Goal: Information Seeking & Learning: Learn about a topic

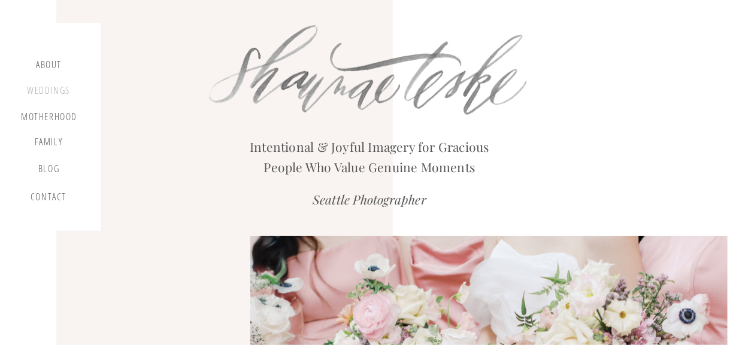
click at [52, 89] on div "Weddings" at bounding box center [49, 92] width 46 height 15
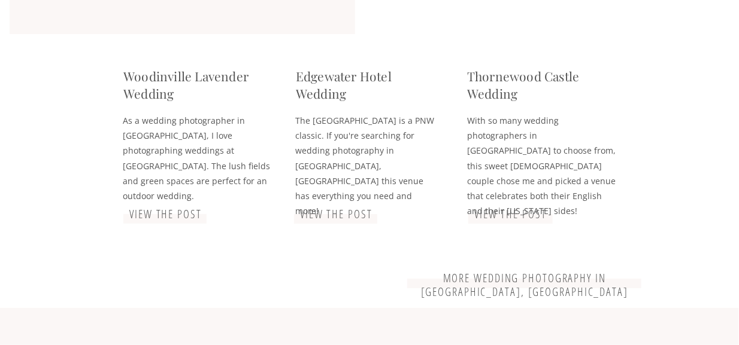
scroll to position [2934, 0]
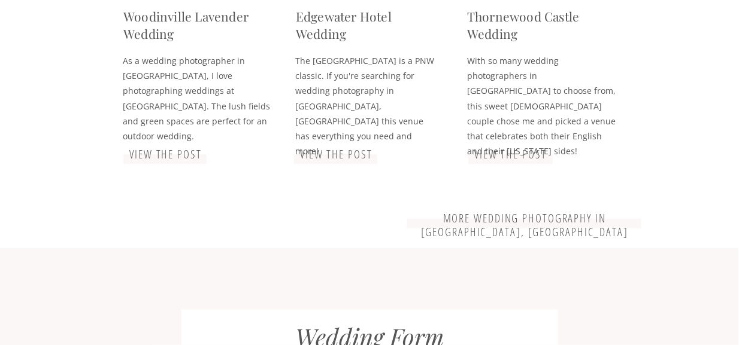
click at [589, 219] on h3 "more wedding photography in seattle, WA" at bounding box center [524, 219] width 225 height 14
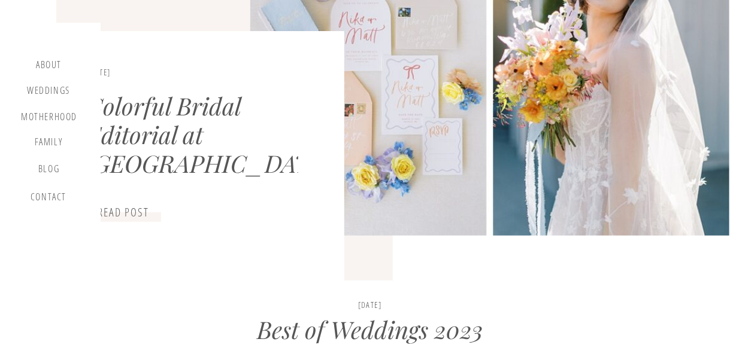
scroll to position [299, 0]
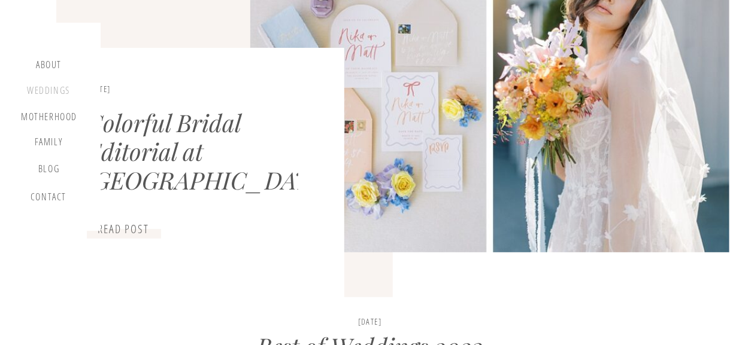
click at [48, 92] on div "Weddings" at bounding box center [49, 92] width 46 height 15
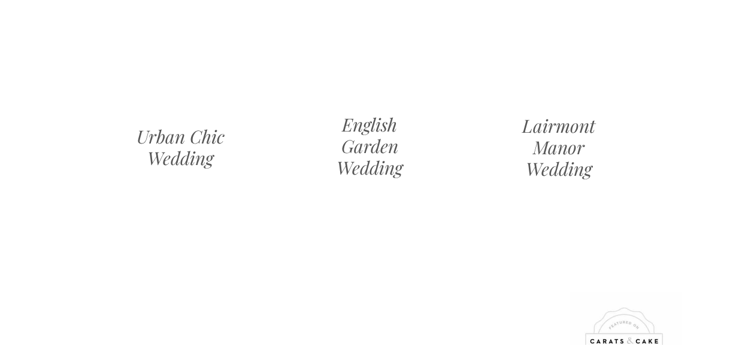
scroll to position [1437, 0]
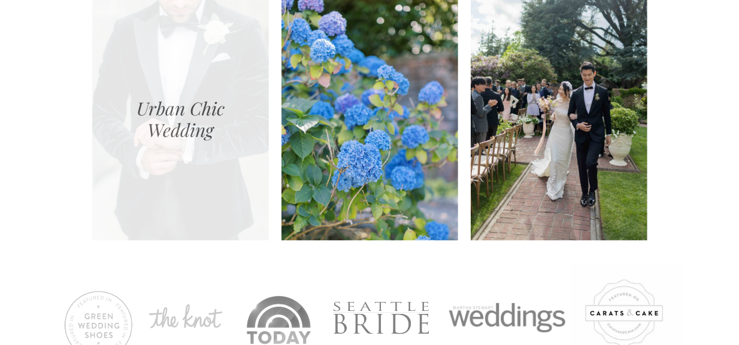
click at [189, 165] on div at bounding box center [180, 117] width 177 height 245
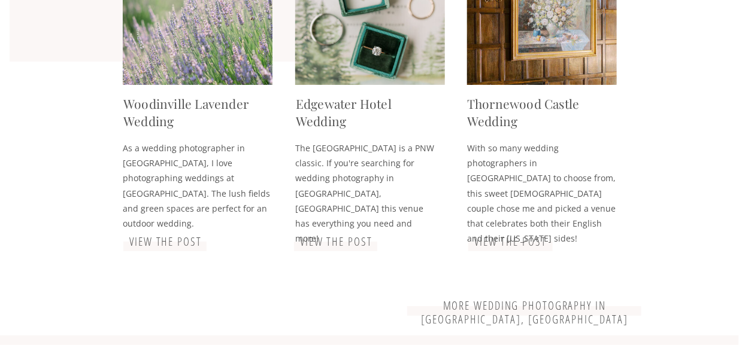
scroll to position [2874, 0]
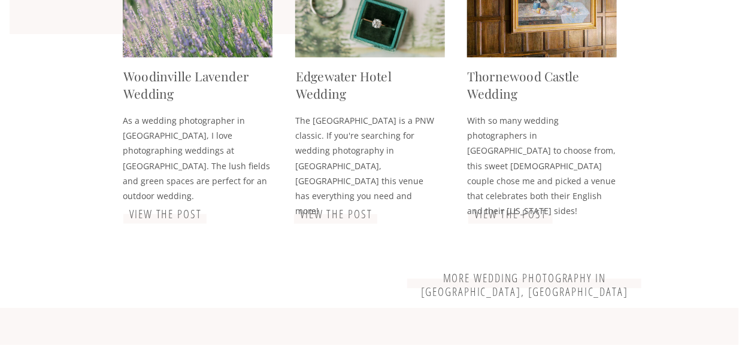
click at [468, 278] on h3 "more wedding photography in [GEOGRAPHIC_DATA], [GEOGRAPHIC_DATA]" at bounding box center [524, 279] width 225 height 14
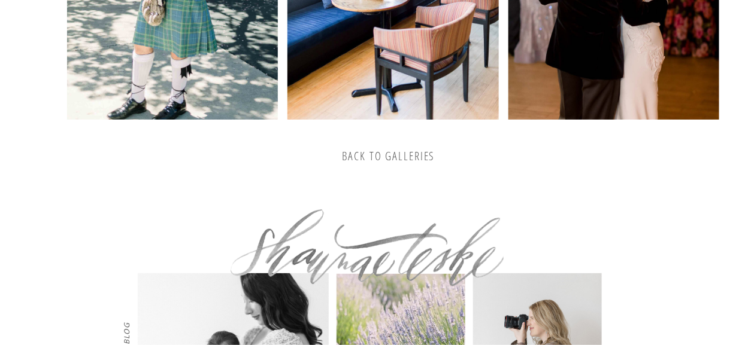
scroll to position [2364, 0]
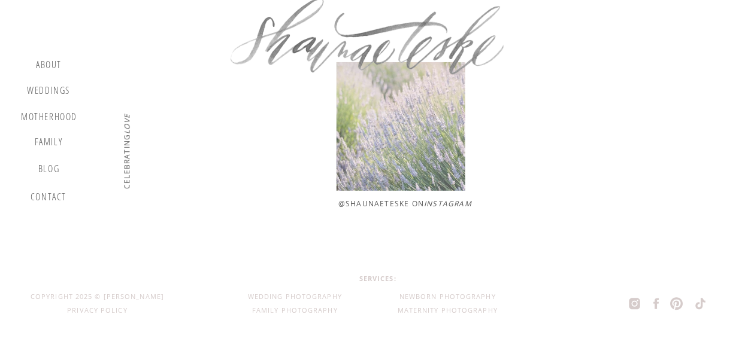
scroll to position [1783, 0]
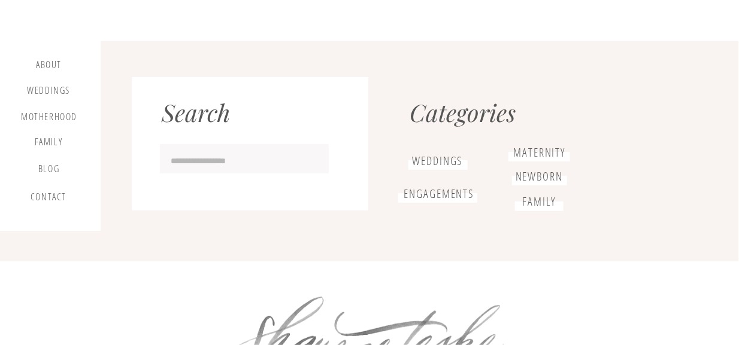
click at [434, 163] on h1 "weddings" at bounding box center [437, 160] width 59 height 13
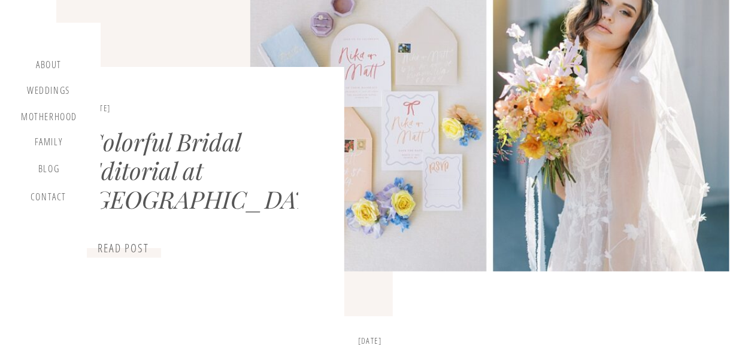
scroll to position [299, 0]
